Goal: Navigation & Orientation: Understand site structure

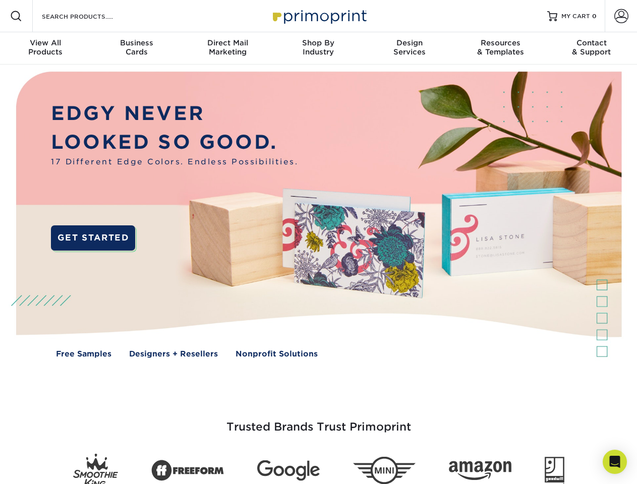
click at [318, 242] on img at bounding box center [318, 222] width 630 height 315
click at [16, 16] on span at bounding box center [16, 16] width 12 height 12
click at [621, 16] on span at bounding box center [621, 16] width 14 height 14
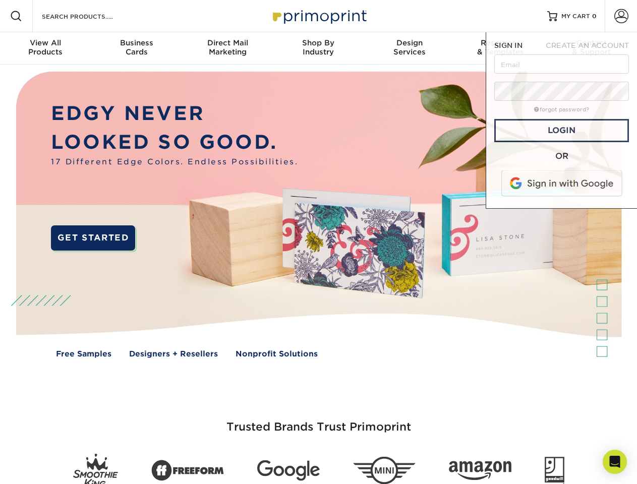
click at [45, 48] on div "View All Products" at bounding box center [45, 47] width 91 height 18
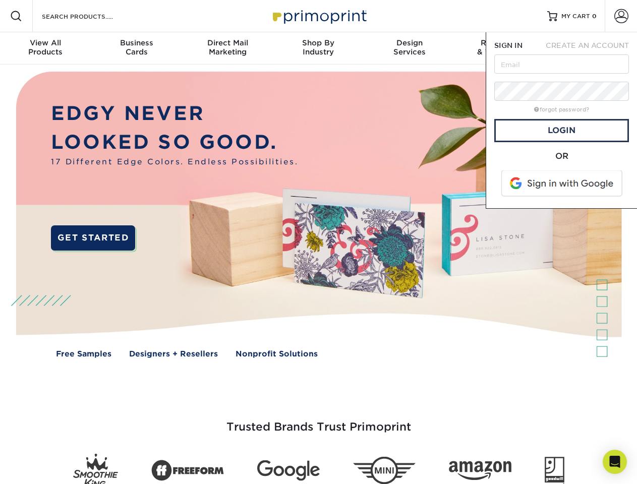
click at [136, 48] on div "Business Cards" at bounding box center [136, 47] width 91 height 18
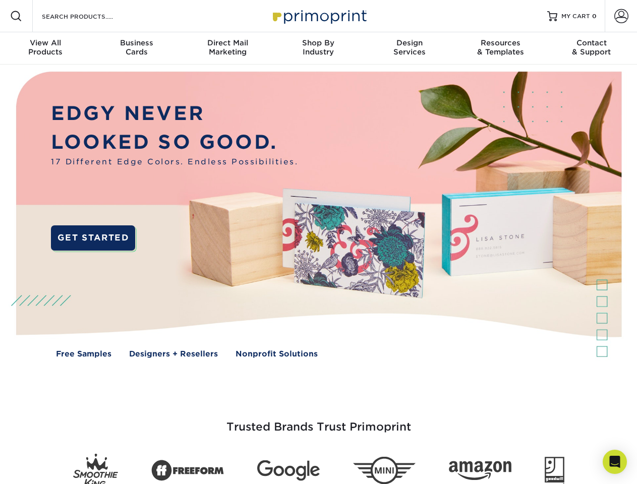
click at [227, 48] on div "Direct Mail Marketing" at bounding box center [227, 47] width 91 height 18
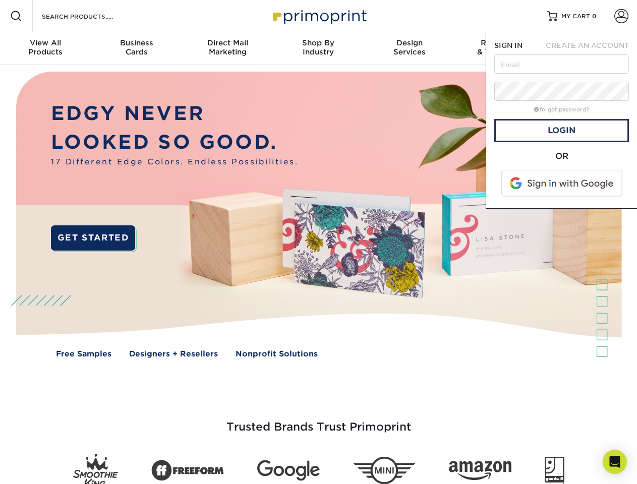
click at [318, 48] on div "Shop By Industry" at bounding box center [318, 47] width 91 height 18
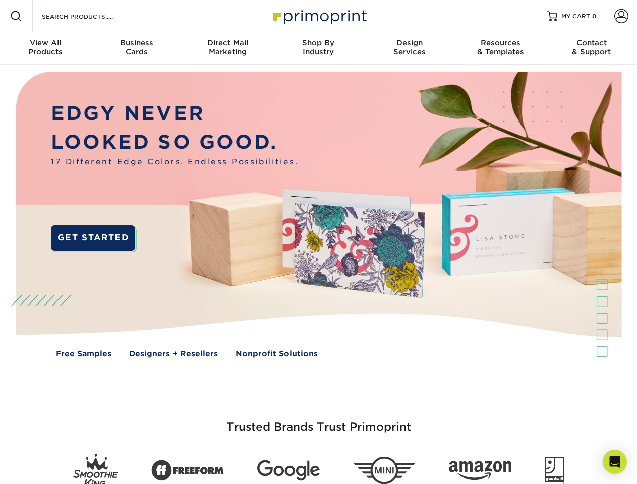
click at [410, 48] on div "Design Services" at bounding box center [409, 47] width 91 height 18
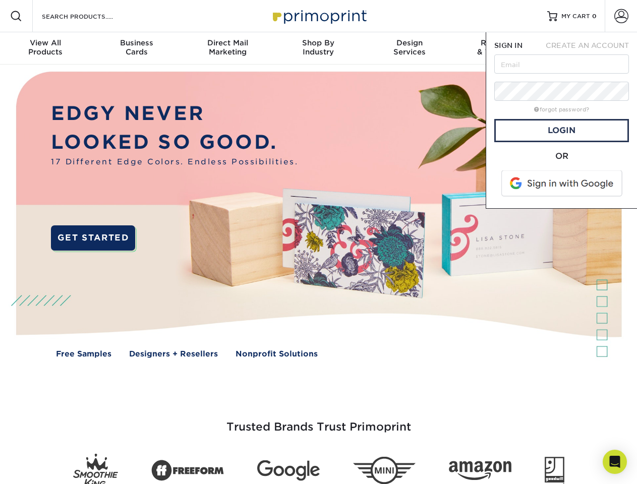
click at [500, 48] on span "SIGN IN" at bounding box center [508, 45] width 28 height 8
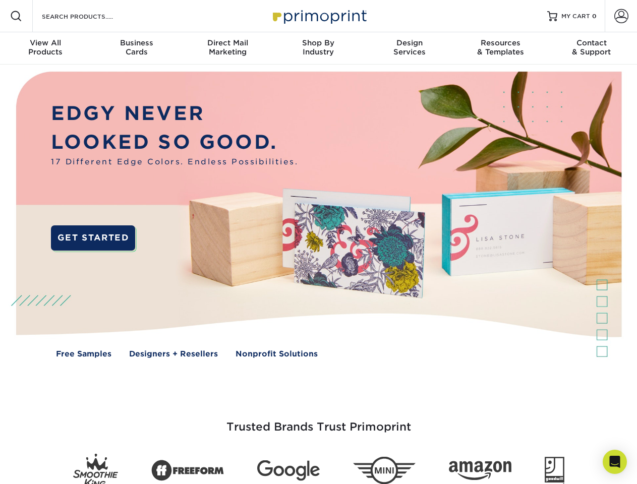
click at [592, 48] on div "Contact & Support" at bounding box center [591, 47] width 91 height 18
